Goal: Navigation & Orientation: Find specific page/section

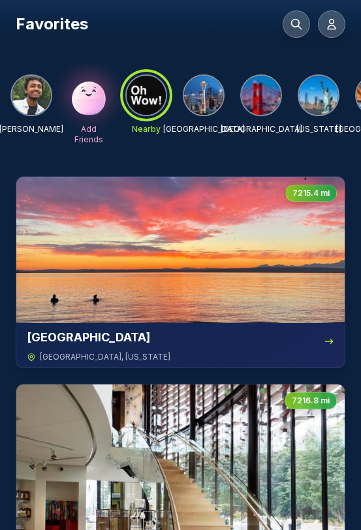
click at [263, 97] on img at bounding box center [261, 95] width 39 height 39
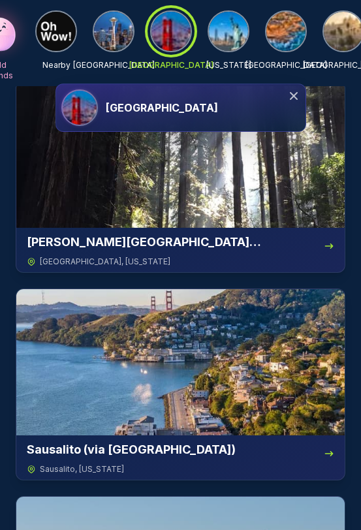
scroll to position [0, 161]
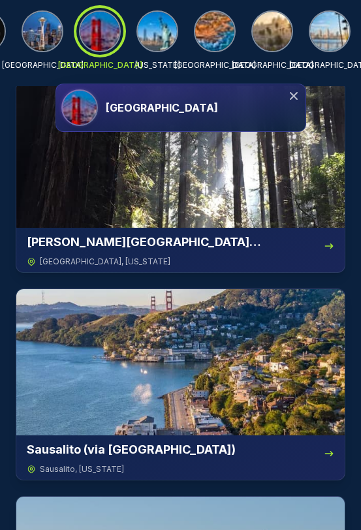
click at [210, 31] on img at bounding box center [214, 31] width 39 height 39
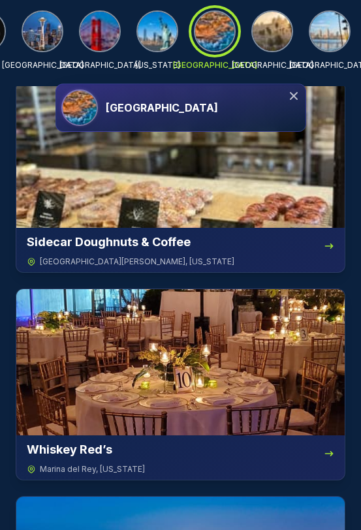
click at [319, 29] on img at bounding box center [329, 31] width 39 height 39
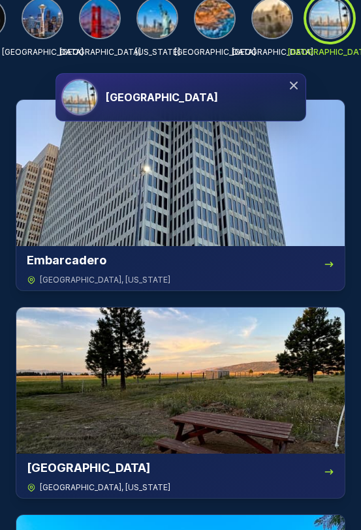
scroll to position [0, 0]
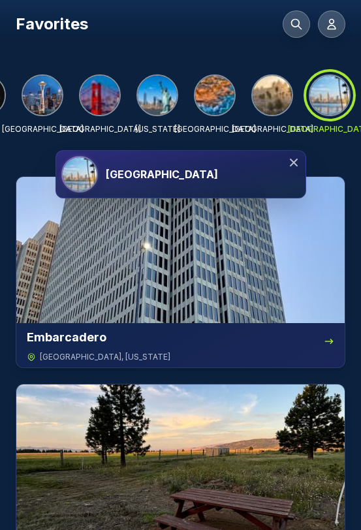
click at [226, 98] on img at bounding box center [214, 95] width 39 height 39
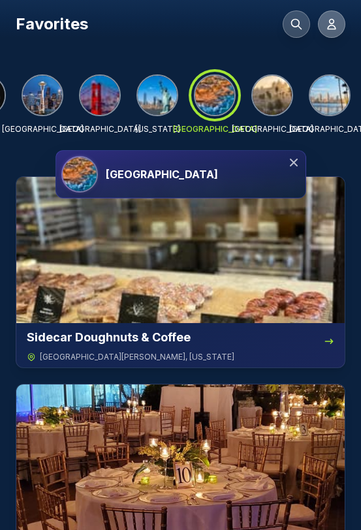
click at [334, 24] on icon at bounding box center [331, 24] width 13 height 13
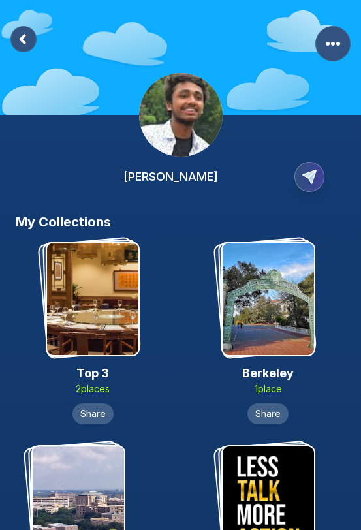
click at [9, 31] on div "[PERSON_NAME]" at bounding box center [180, 106] width 361 height 213
click at [29, 41] on rect at bounding box center [23, 39] width 26 height 26
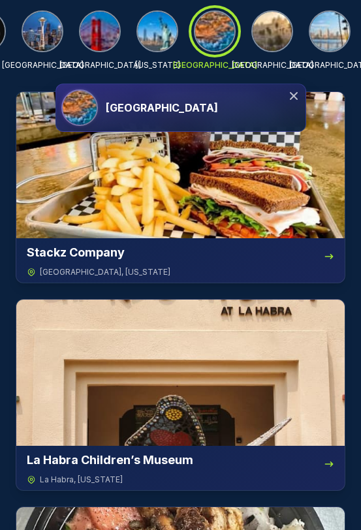
scroll to position [1314, 0]
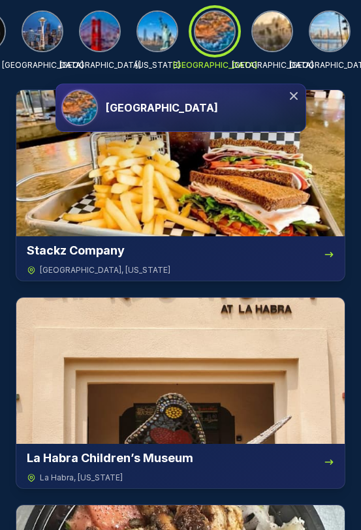
click at [320, 40] on img at bounding box center [329, 31] width 39 height 39
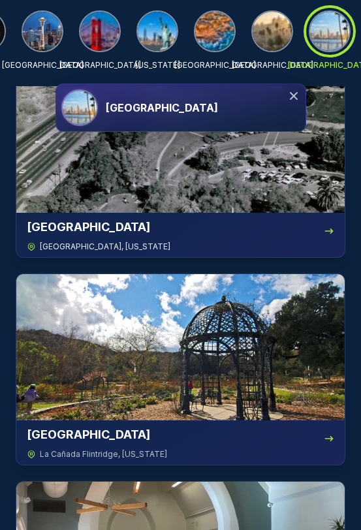
scroll to position [887, 0]
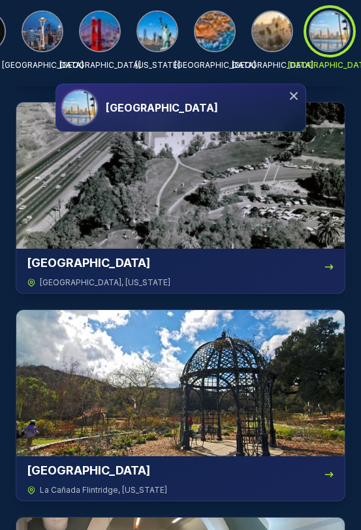
click at [163, 112] on div "San Diego" at bounding box center [203, 108] width 195 height 16
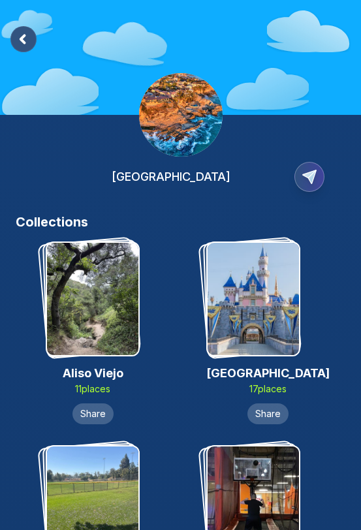
click at [33, 41] on rect at bounding box center [23, 39] width 26 height 26
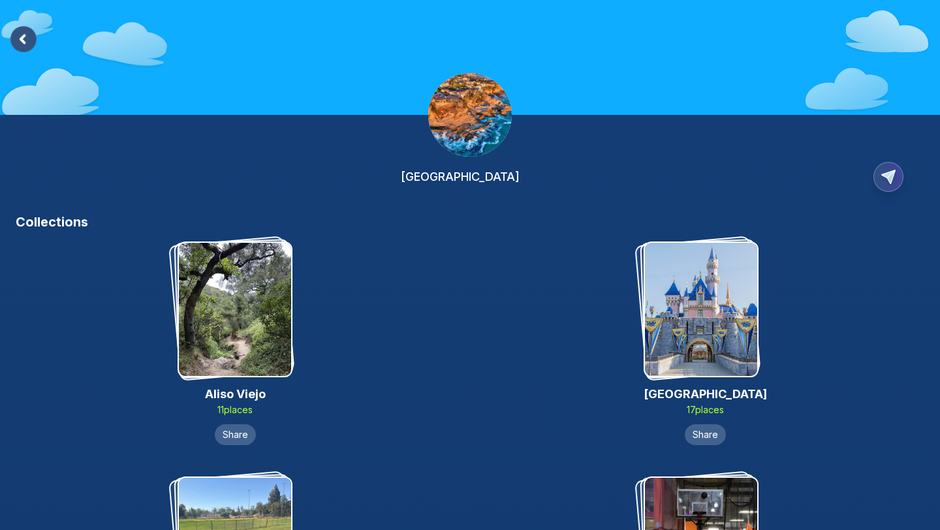
click at [388, 161] on div "[GEOGRAPHIC_DATA]" at bounding box center [470, 177] width 909 height 40
click at [28, 32] on rect at bounding box center [23, 39] width 26 height 26
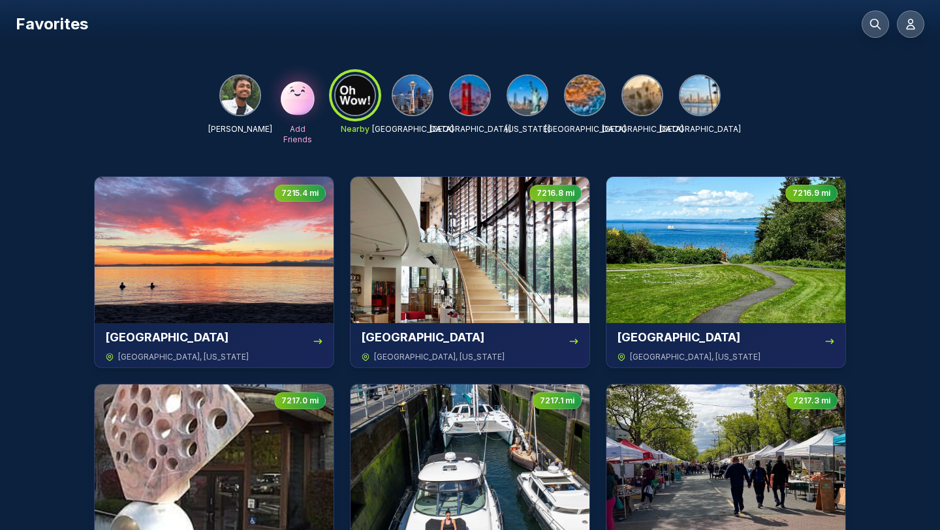
click at [422, 97] on img at bounding box center [412, 95] width 39 height 39
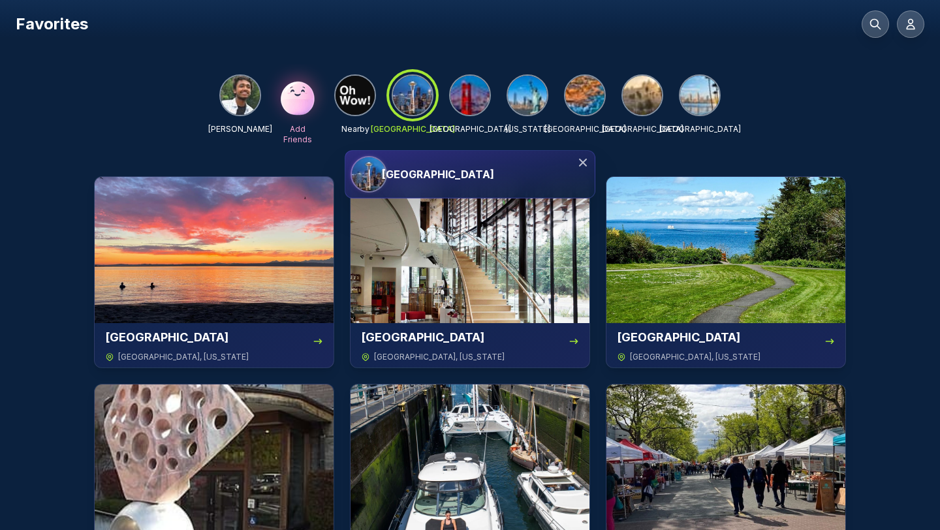
click at [524, 92] on img at bounding box center [527, 95] width 39 height 39
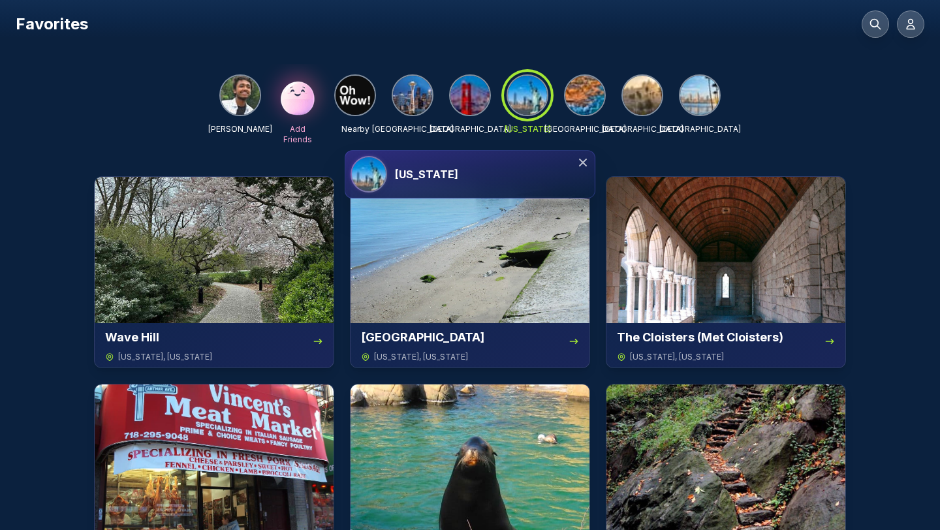
click at [588, 89] on img at bounding box center [584, 95] width 39 height 39
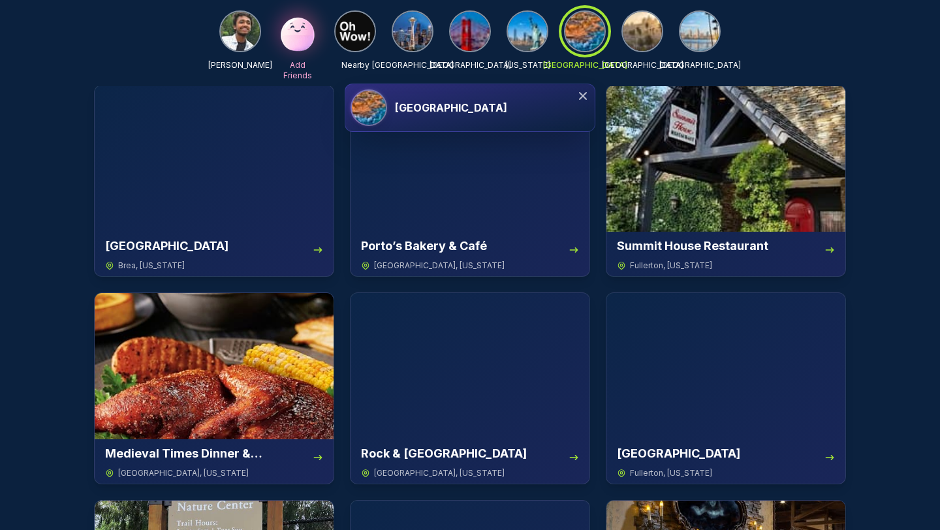
scroll to position [2780, 0]
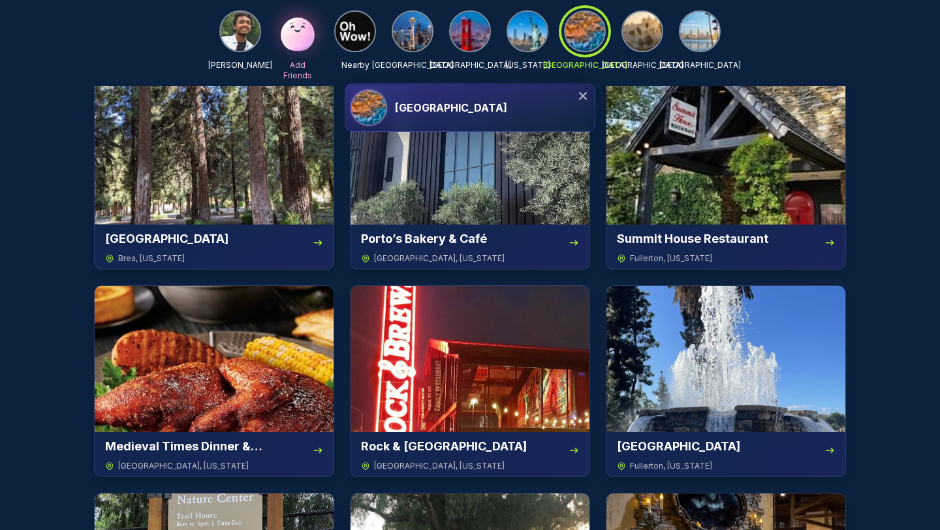
click at [460, 106] on h3 "[GEOGRAPHIC_DATA]" at bounding box center [451, 108] width 112 height 16
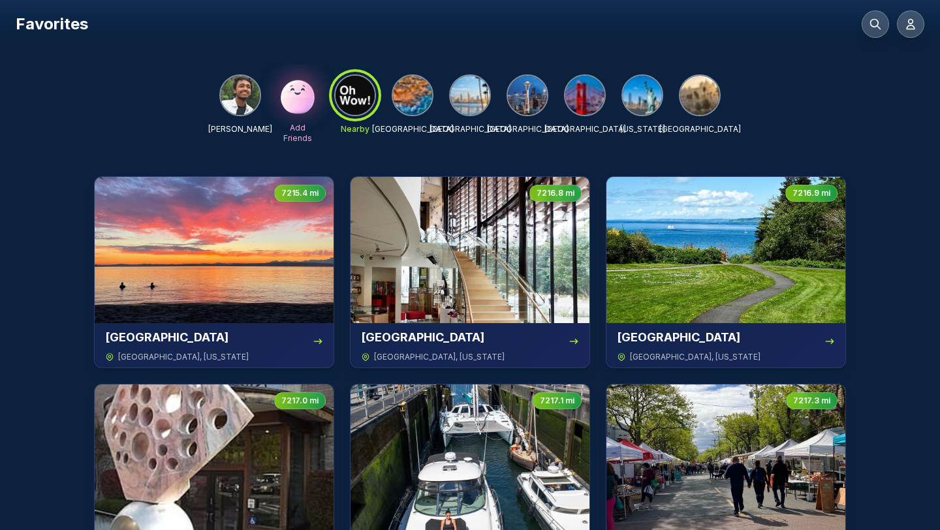
click at [421, 101] on img at bounding box center [412, 95] width 39 height 39
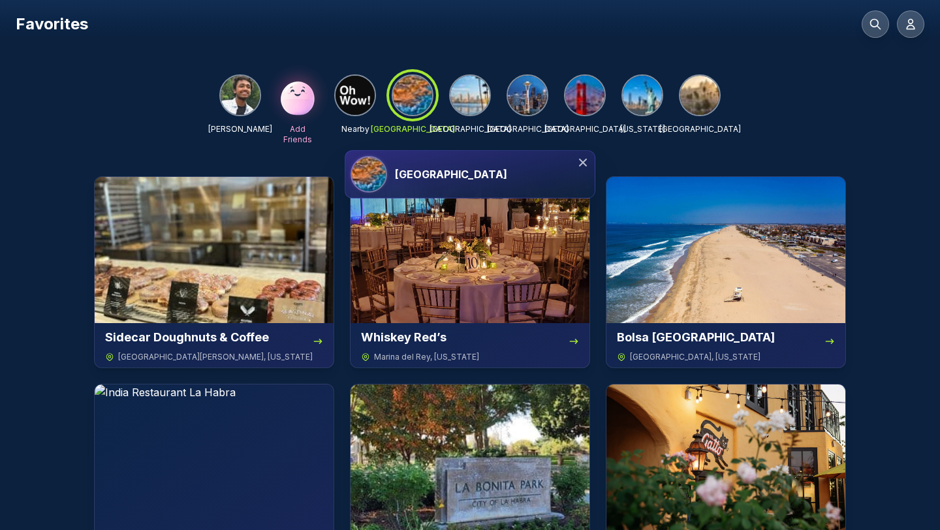
click at [699, 99] on img at bounding box center [699, 95] width 39 height 39
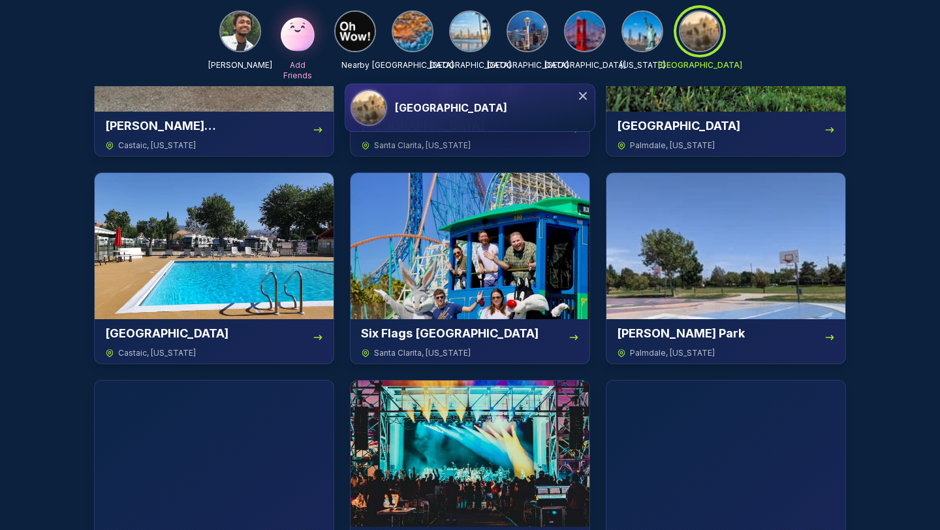
scroll to position [1923, 0]
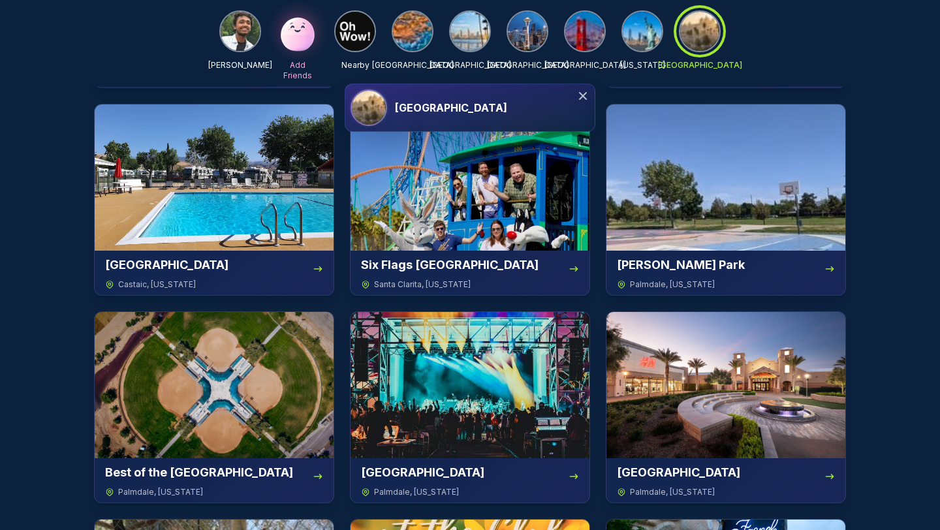
click at [472, 29] on img at bounding box center [470, 31] width 39 height 39
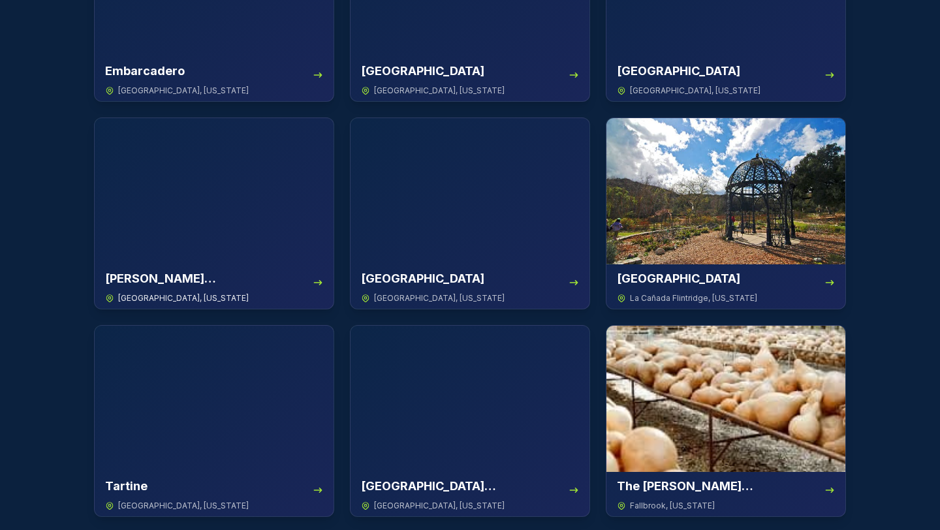
scroll to position [0, 0]
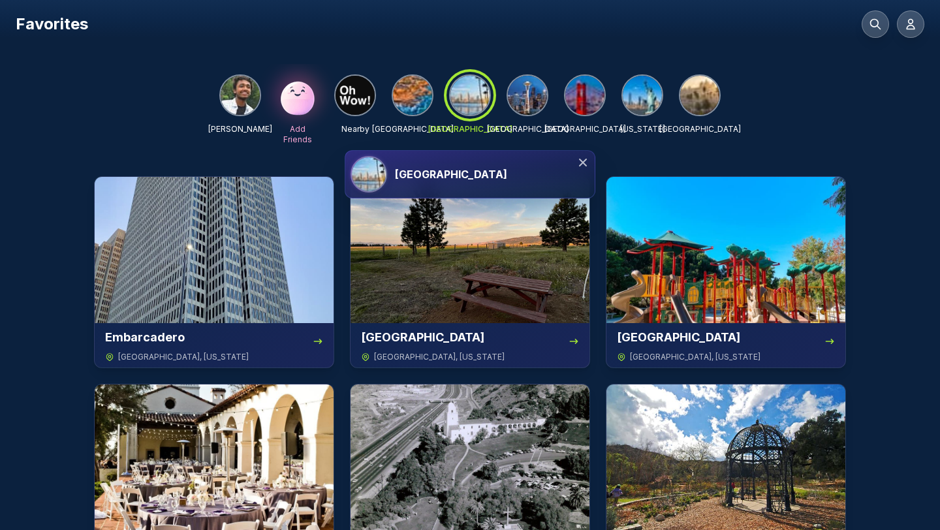
click at [421, 91] on img at bounding box center [412, 95] width 39 height 39
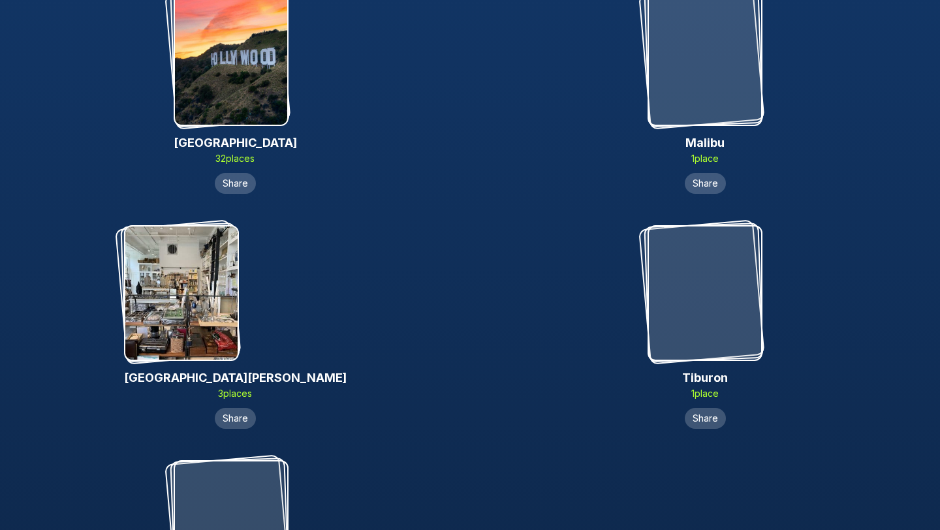
scroll to position [432, 0]
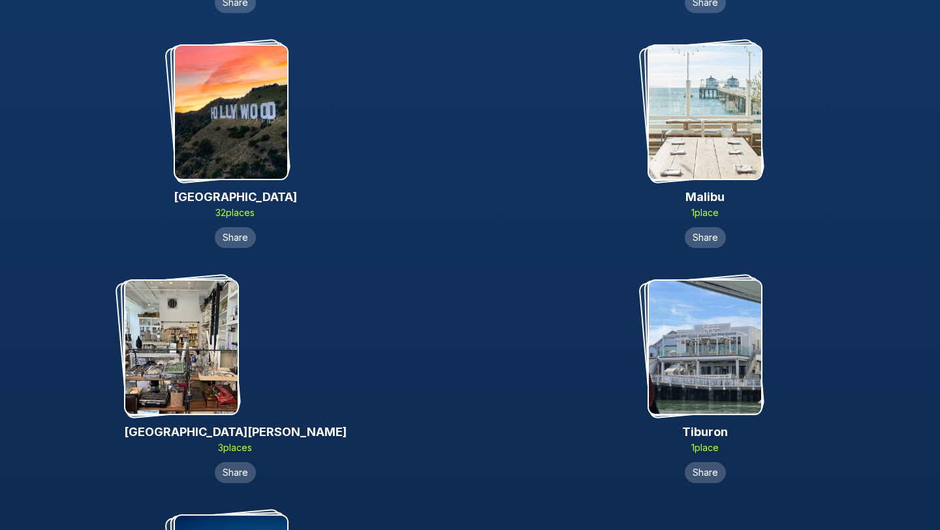
click at [238, 389] on img at bounding box center [181, 347] width 112 height 133
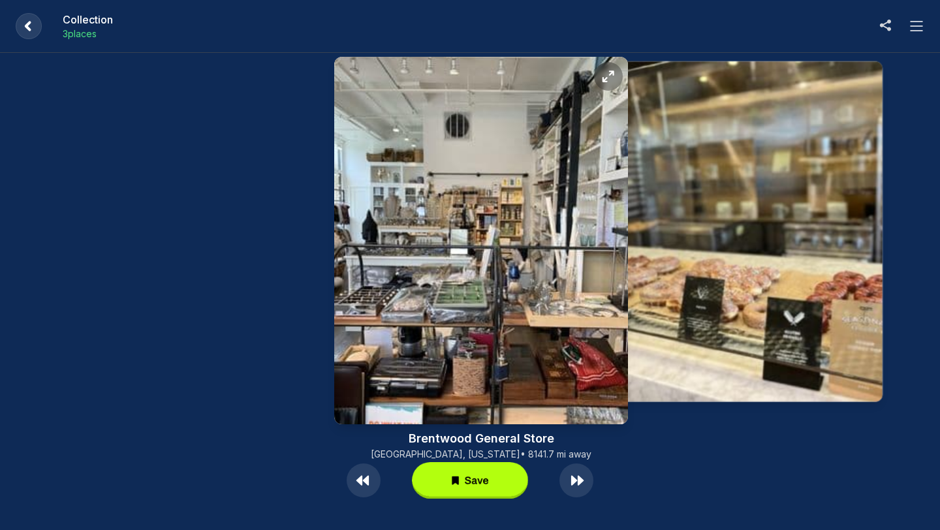
click at [918, 27] on icon at bounding box center [917, 26] width 16 height 16
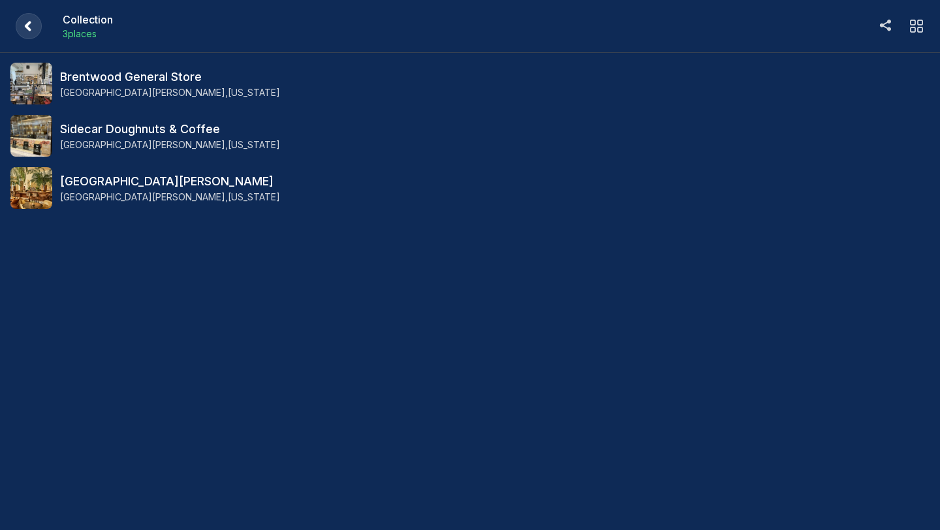
click at [27, 20] on rect at bounding box center [29, 26] width 26 height 26
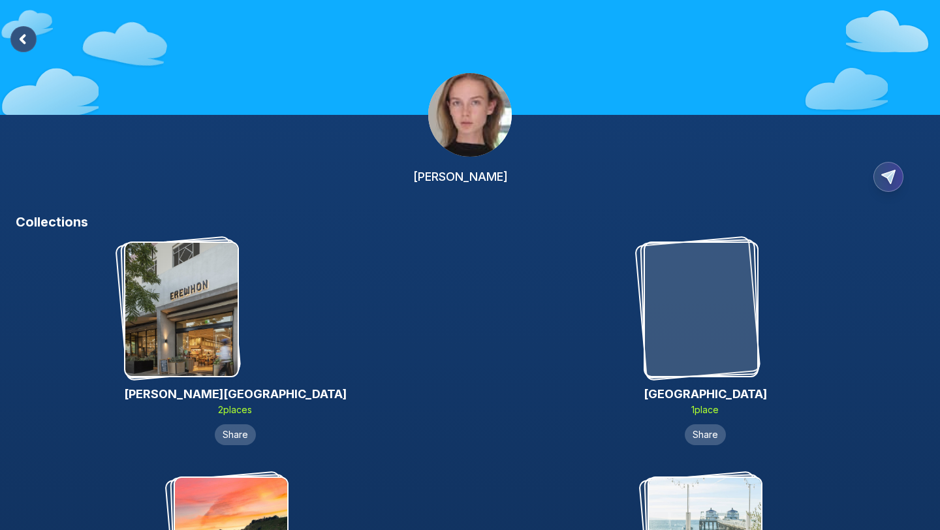
scroll to position [432, 0]
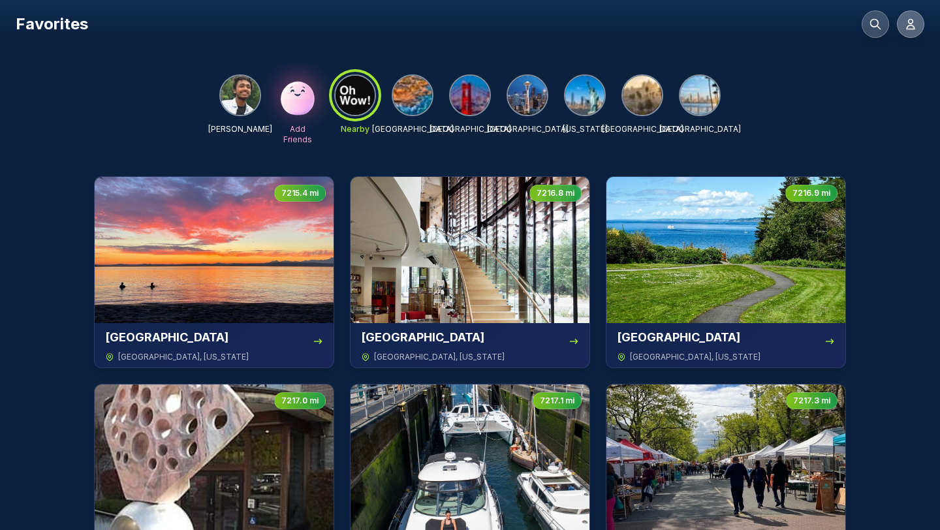
click at [912, 16] on button at bounding box center [910, 23] width 27 height 27
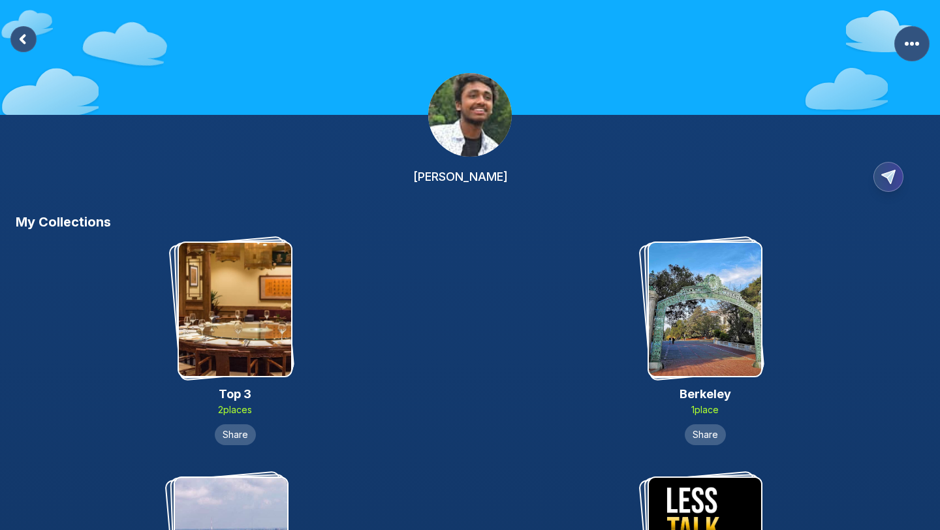
click at [264, 296] on img at bounding box center [235, 309] width 112 height 133
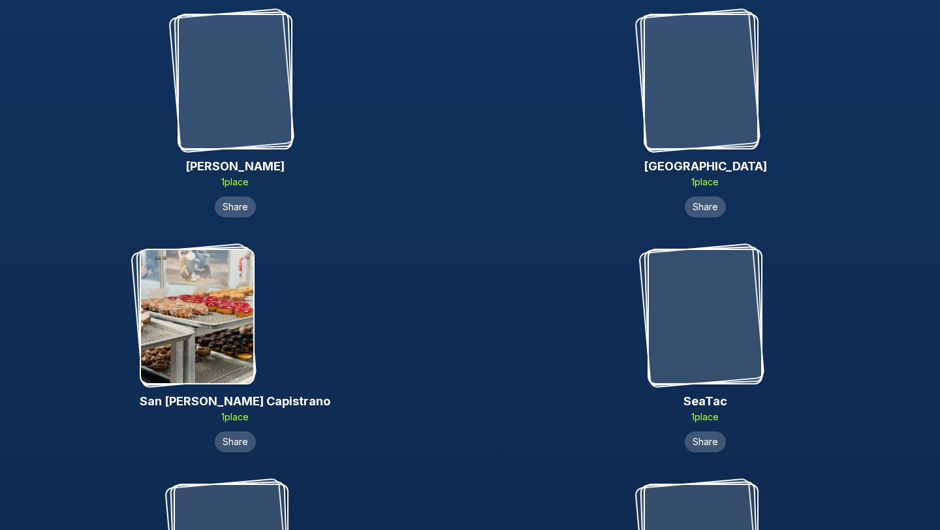
scroll to position [1660, 0]
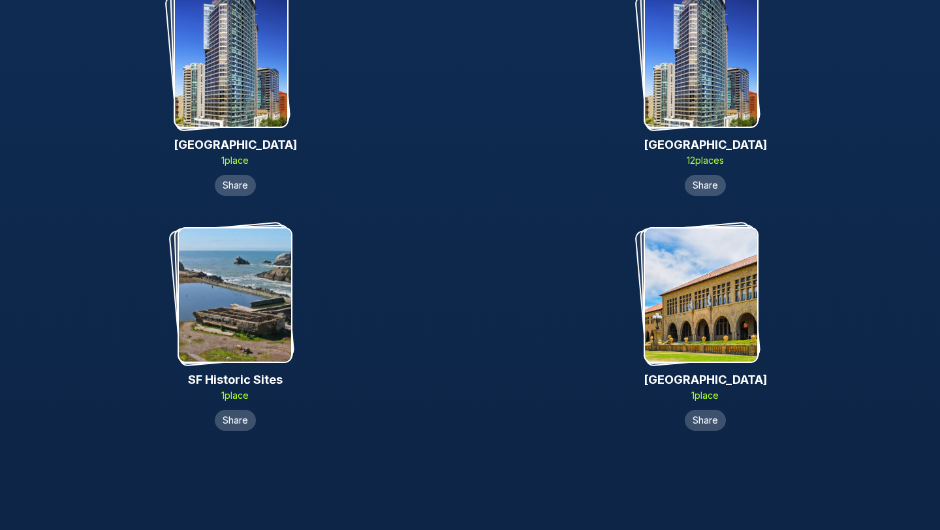
click at [695, 38] on img at bounding box center [701, 59] width 112 height 133
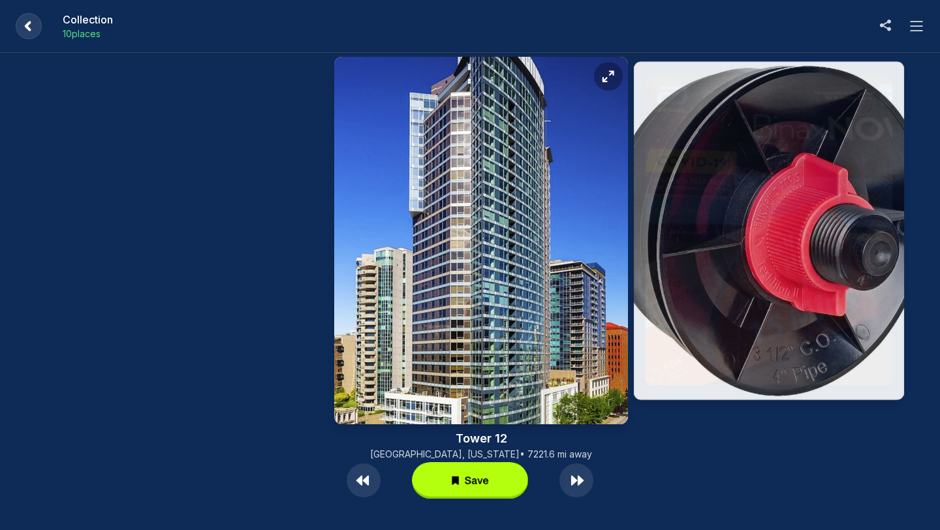
click at [913, 29] on icon at bounding box center [917, 26] width 16 height 16
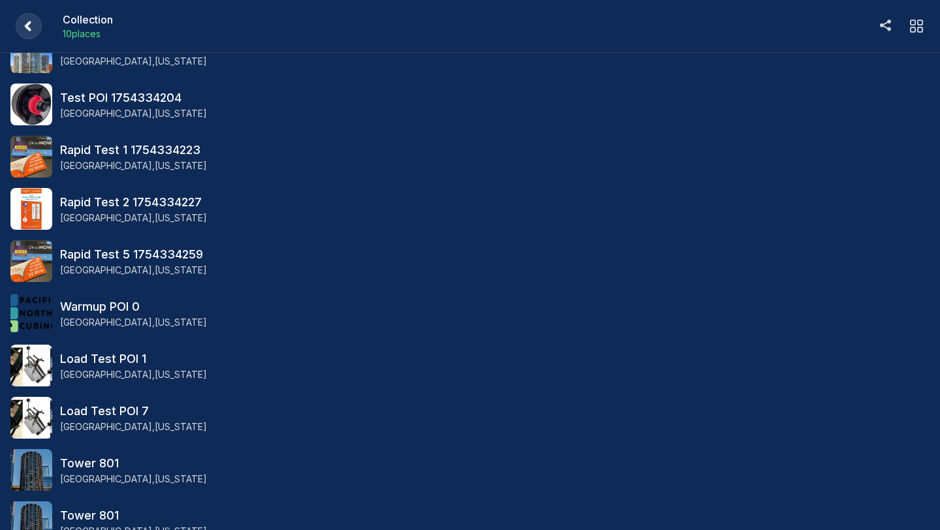
scroll to position [55, 0]
